Goal: Check status

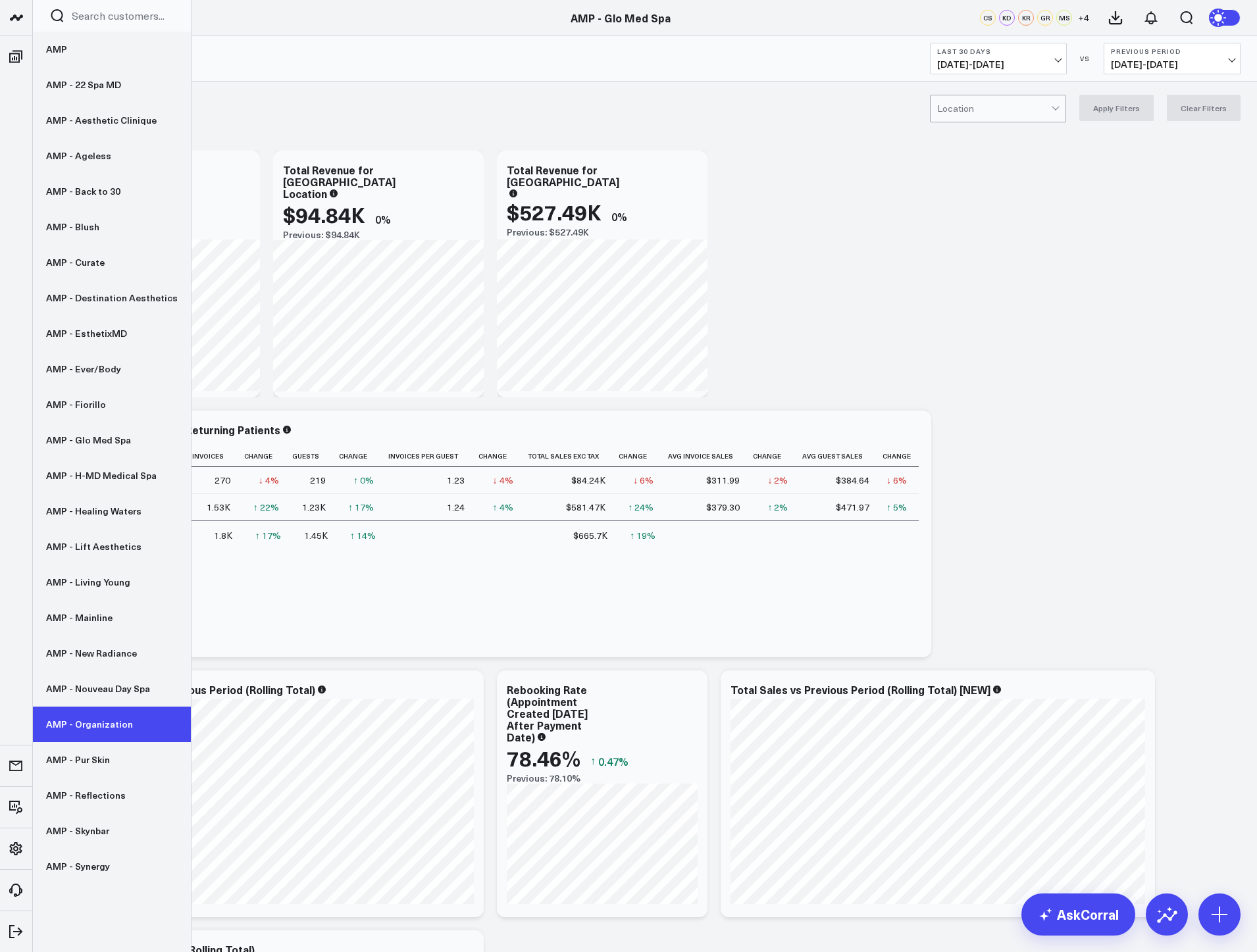
click at [98, 722] on link "AMP - Organization" at bounding box center [111, 725] width 158 height 36
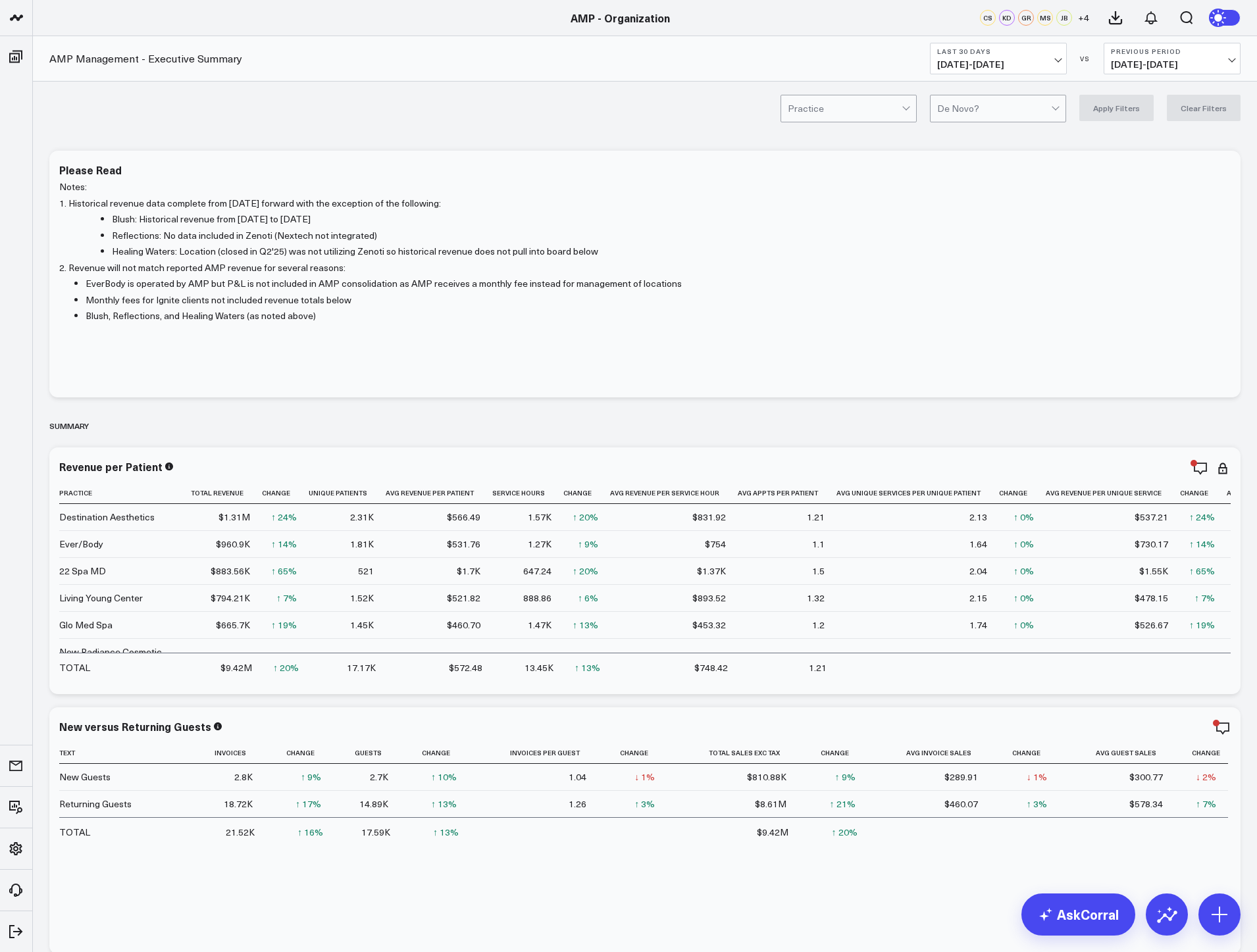
click at [1157, 61] on span "[DATE] - [DATE]" at bounding box center [1172, 64] width 123 height 10
click at [1151, 142] on link "YoY" at bounding box center [1172, 138] width 135 height 25
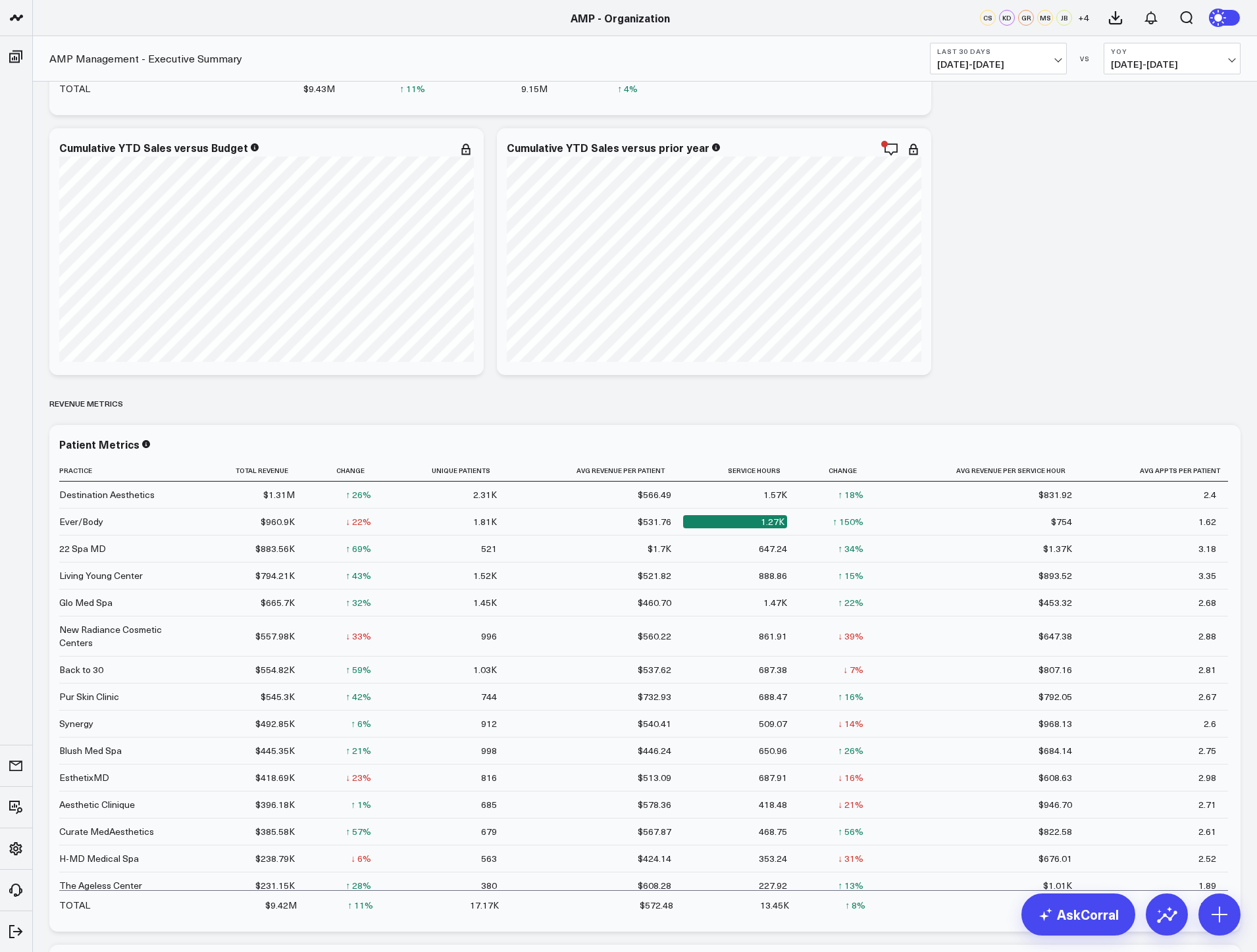
scroll to position [2566, 0]
